Goal: Task Accomplishment & Management: Manage account settings

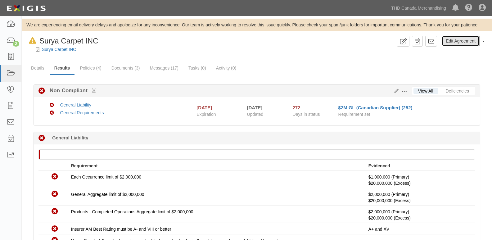
click at [479, 42] on link "Edit Agreement" at bounding box center [460, 41] width 38 height 11
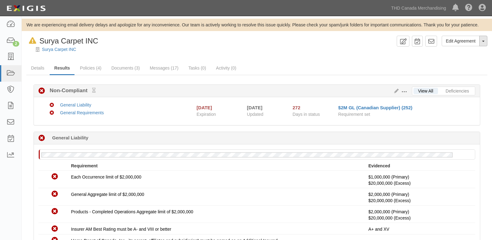
click at [482, 43] on button "Toggle Agreement Dropdown" at bounding box center [483, 41] width 8 height 11
click at [450, 70] on button "Remove from Default" at bounding box center [461, 69] width 50 height 9
click at [68, 50] on link "Surya Carpet INC" at bounding box center [59, 49] width 34 height 5
